Goal: Task Accomplishment & Management: Manage account settings

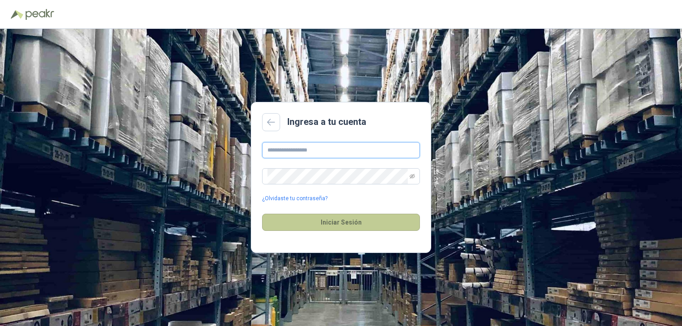
type input "**********"
click at [323, 221] on button "Iniciar Sesión" at bounding box center [341, 222] width 158 height 17
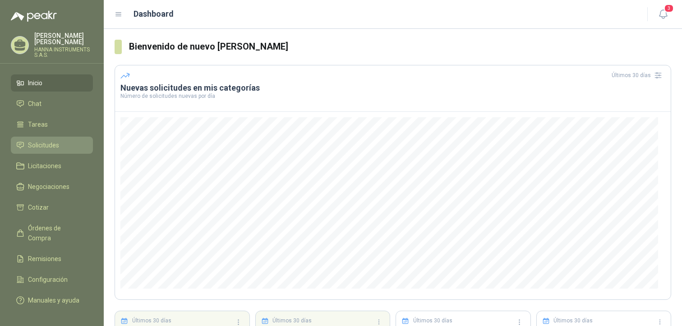
click at [49, 138] on link "Solicitudes" at bounding box center [52, 145] width 82 height 17
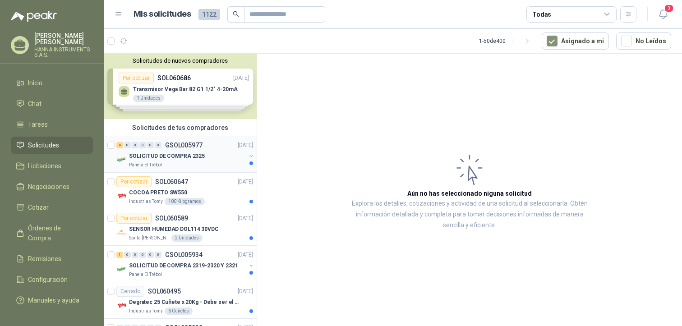
click at [180, 156] on p "SOLICITUD DE COMPRA 2325" at bounding box center [167, 156] width 76 height 9
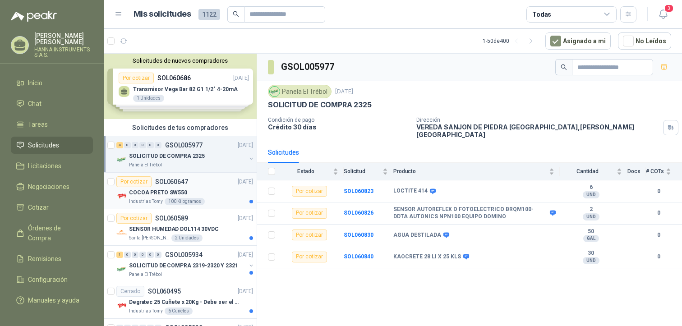
click at [201, 190] on div "COCOA PRETO SW550" at bounding box center [191, 192] width 124 height 11
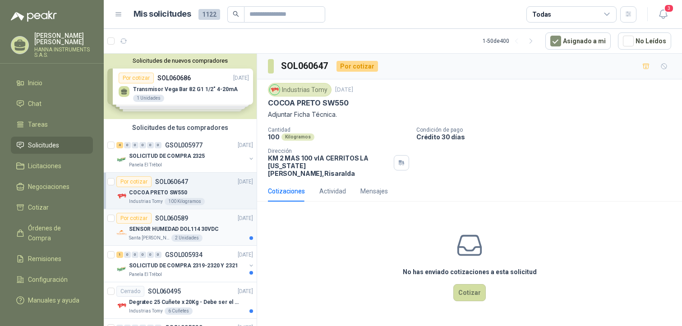
click at [212, 216] on div "Por cotizar SOL060589 [DATE]" at bounding box center [184, 218] width 137 height 11
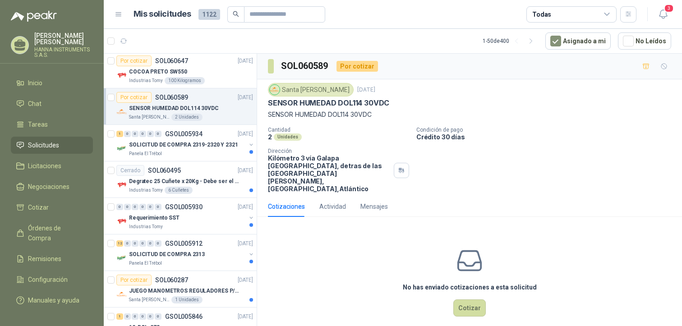
scroll to position [139, 0]
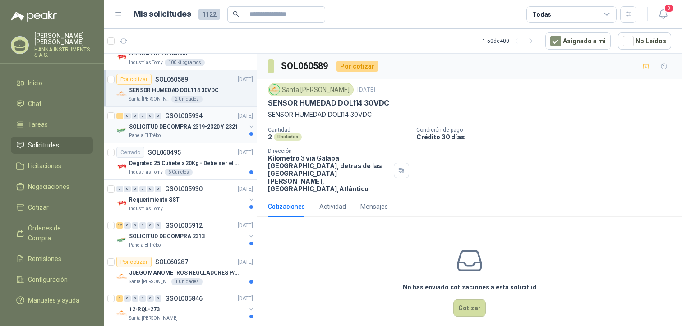
click at [203, 119] on div "1 0 0 0 0 0 GSOL005934 [DATE]" at bounding box center [185, 115] width 138 height 11
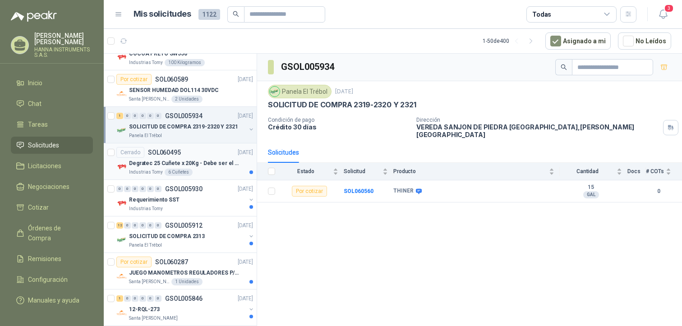
click at [207, 150] on div "Cerrado SOL060495 [DATE]" at bounding box center [184, 152] width 137 height 11
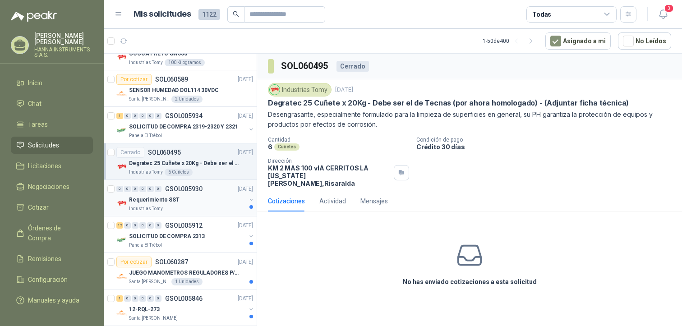
click at [206, 192] on div "0 0 0 0 0 0 GSOL005930 [DATE]" at bounding box center [185, 189] width 138 height 11
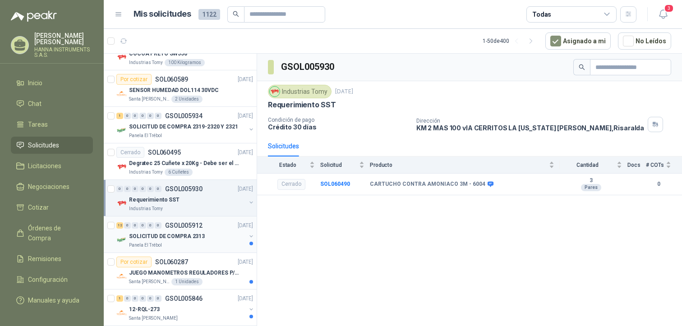
click at [198, 225] on p "GSOL005912" at bounding box center [183, 225] width 37 height 6
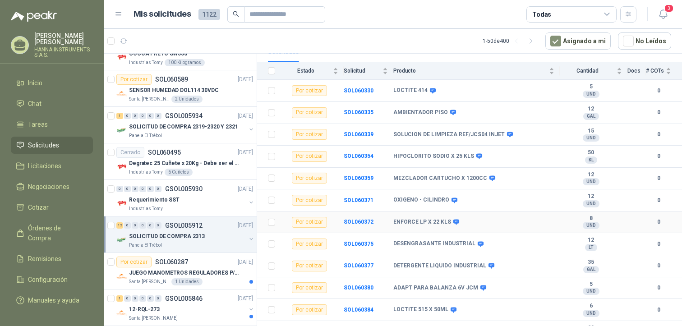
scroll to position [107, 0]
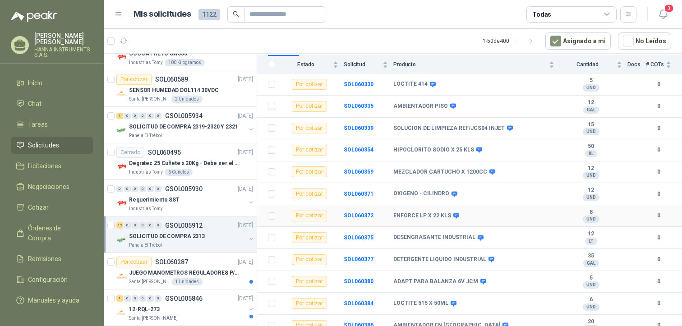
drag, startPoint x: 385, startPoint y: 234, endPoint x: 376, endPoint y: 269, distance: 36.2
click at [199, 270] on p "JUEGO MANOMETROS REGULADORES P/OXIGENO" at bounding box center [185, 273] width 112 height 9
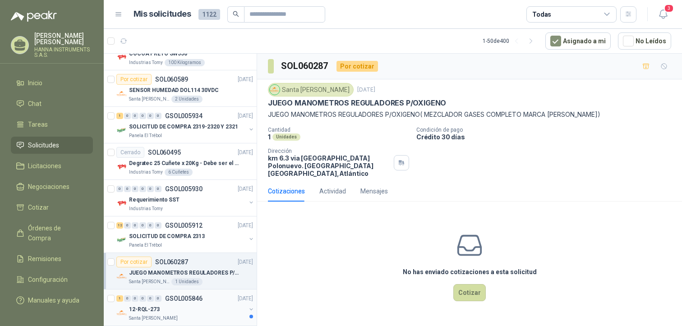
click at [199, 290] on div "1 0 0 0 0 0 GSOL005846 [DATE] 12-RQL-273 Santa [PERSON_NAME]" at bounding box center [180, 308] width 153 height 37
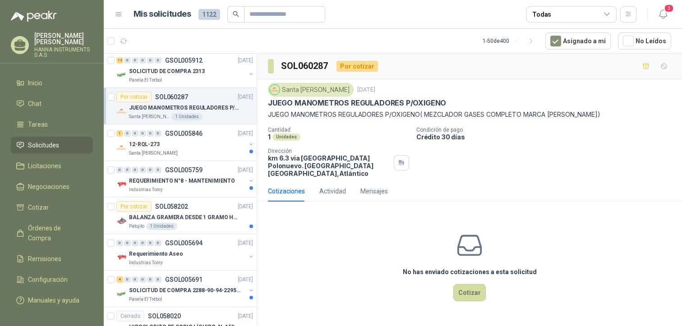
scroll to position [335, 0]
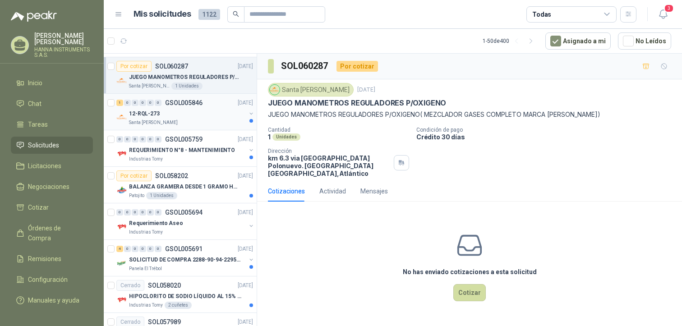
click at [209, 124] on div "Santa [PERSON_NAME]" at bounding box center [187, 122] width 117 height 7
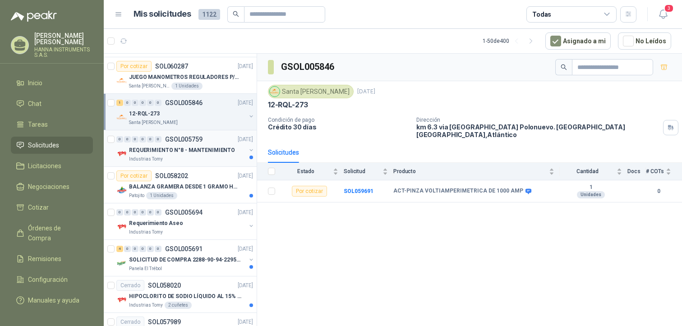
click at [206, 146] on p "REQUERIMIENTO N°8 - MANTENIMIENTO" at bounding box center [182, 150] width 106 height 9
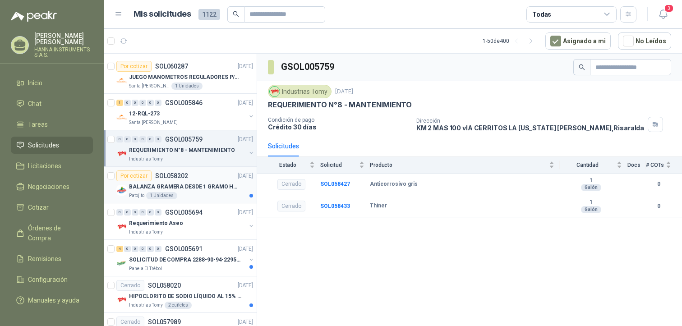
click at [203, 177] on div "Por cotizar SOL058202 [DATE]" at bounding box center [184, 175] width 137 height 11
